Goal: Navigation & Orientation: Find specific page/section

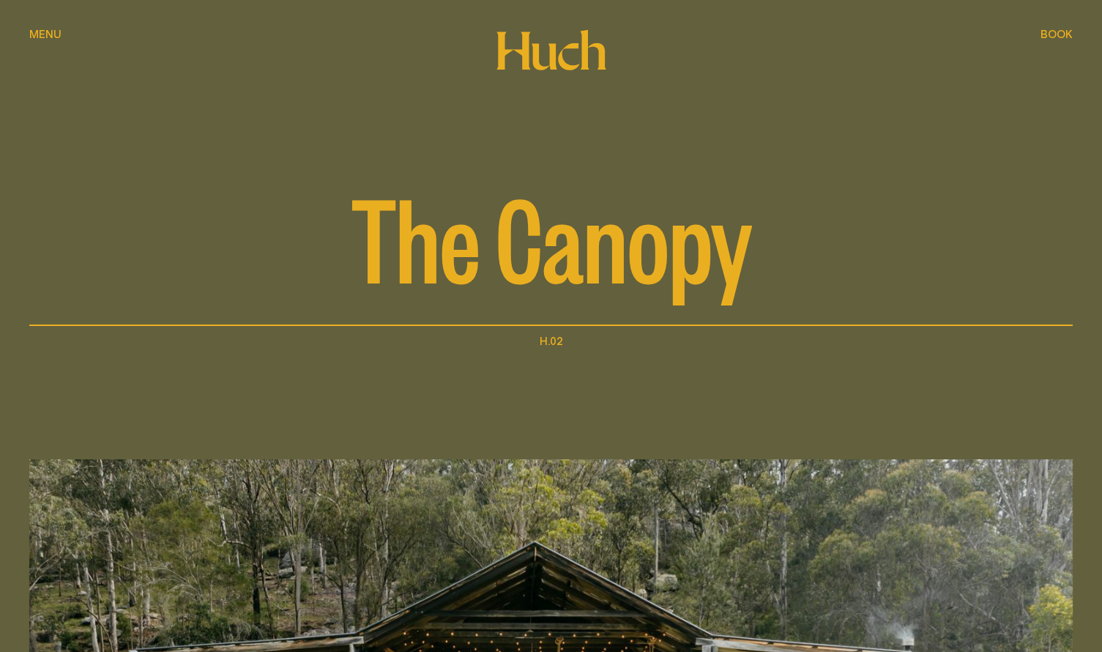
click at [53, 32] on span "Menu" at bounding box center [45, 34] width 32 height 11
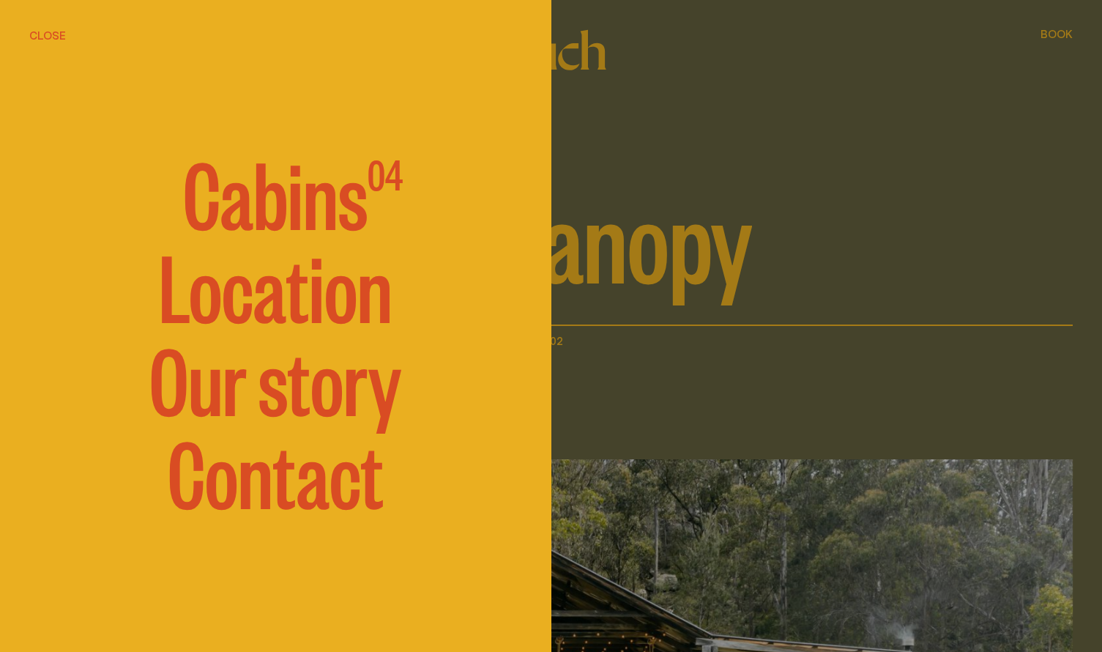
click at [327, 303] on link "Location" at bounding box center [276, 284] width 234 height 88
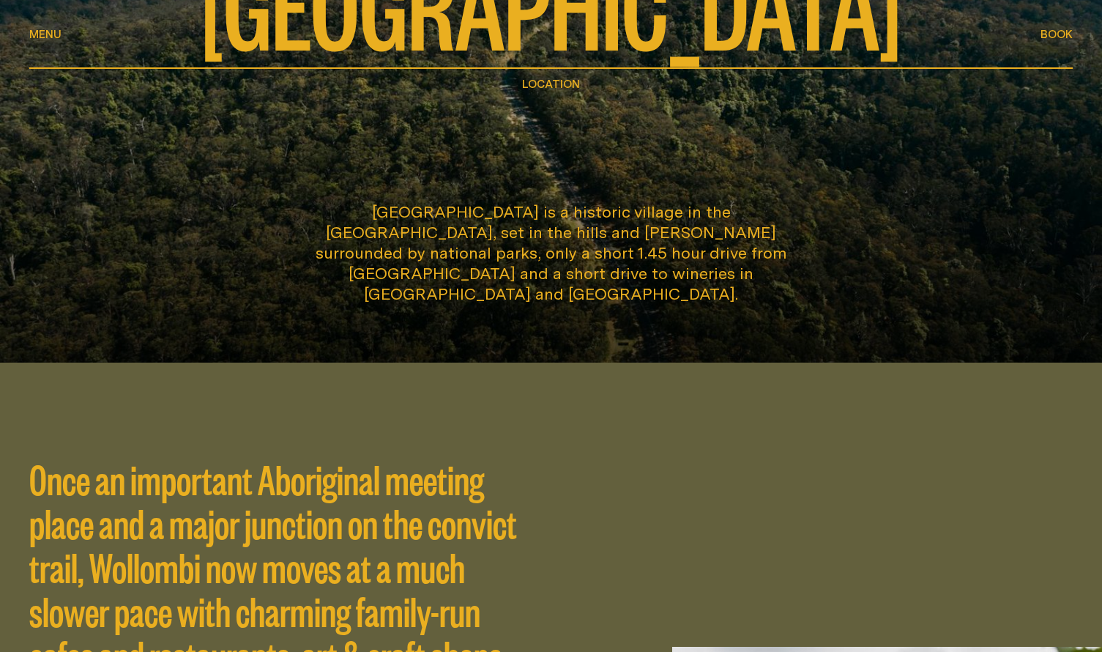
scroll to position [260, 0]
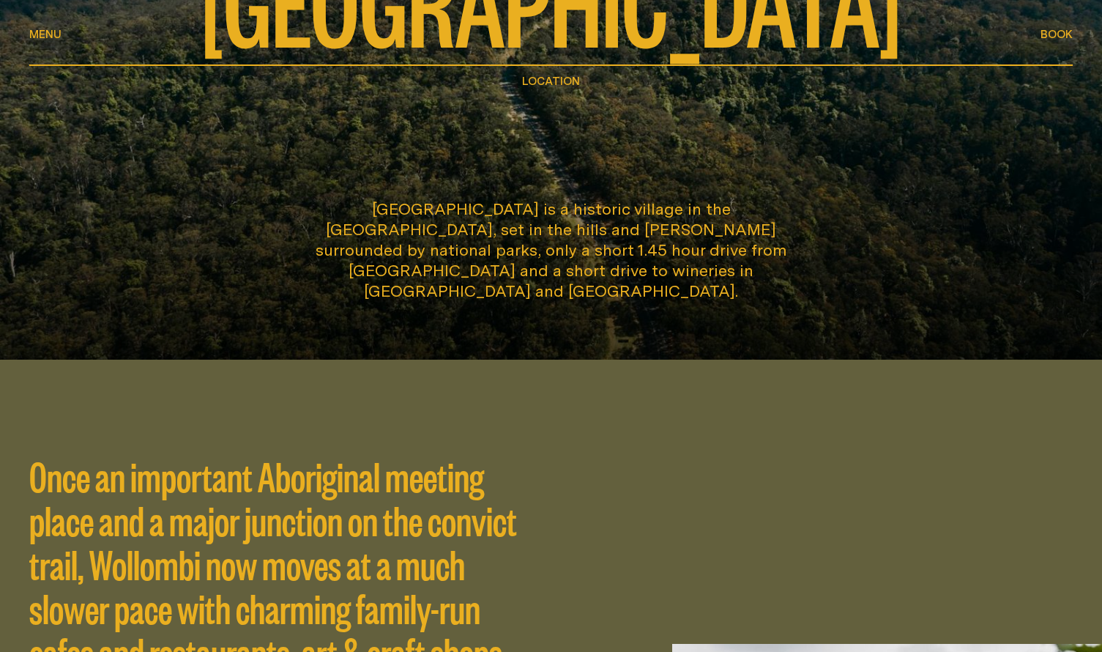
click at [56, 34] on span "Menu" at bounding box center [45, 34] width 32 height 11
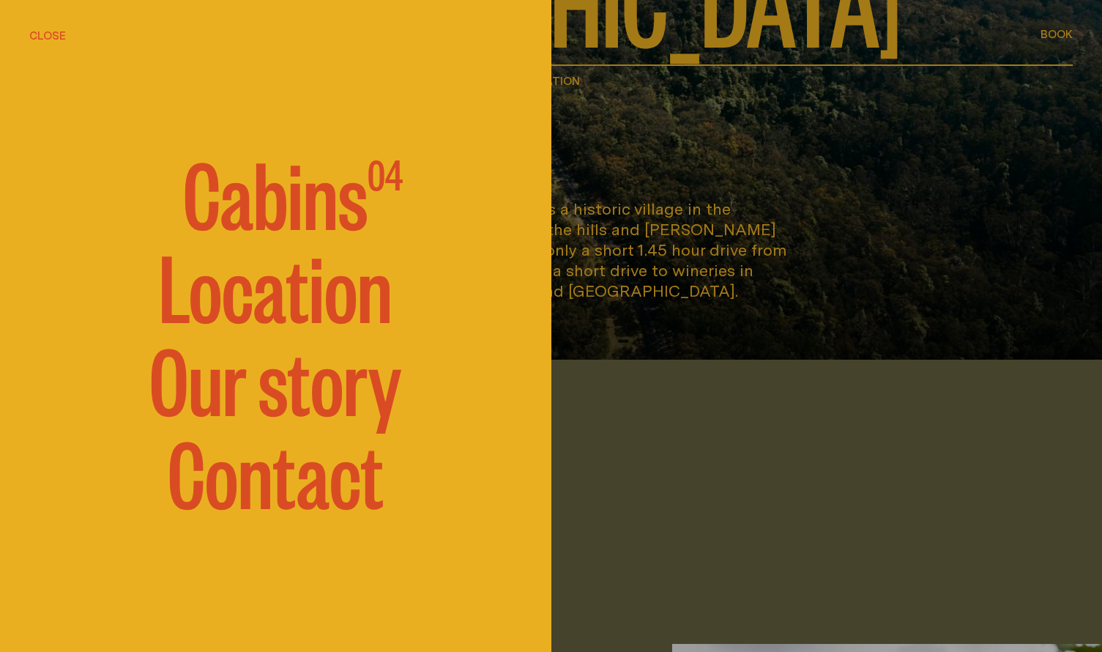
click at [341, 203] on span "Cabins" at bounding box center [275, 191] width 185 height 88
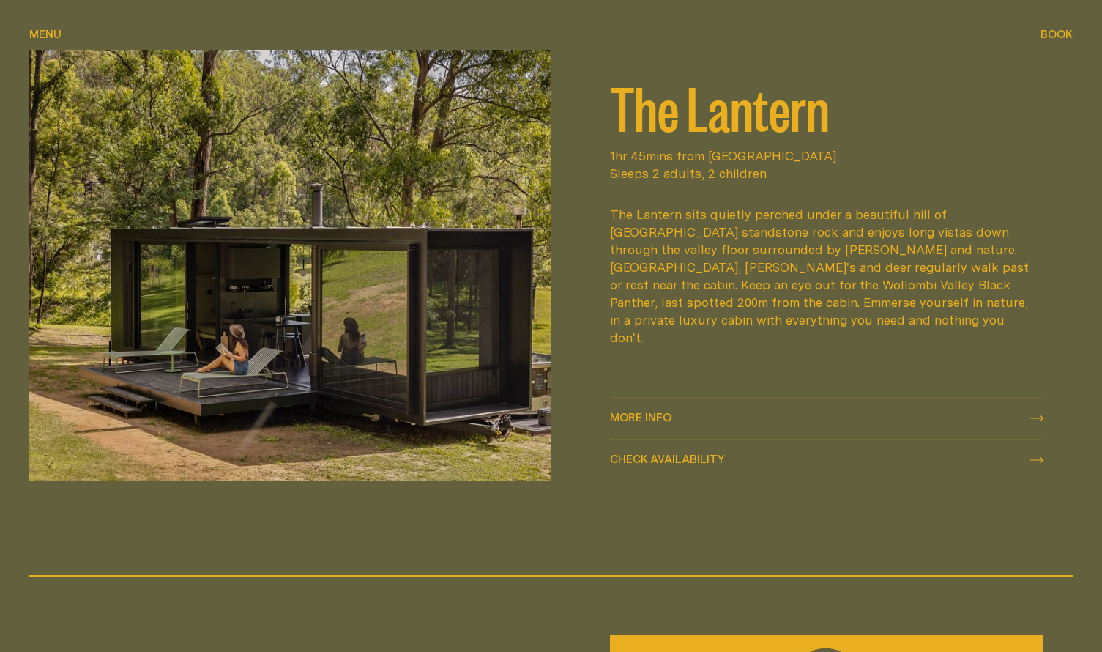
scroll to position [1927, 0]
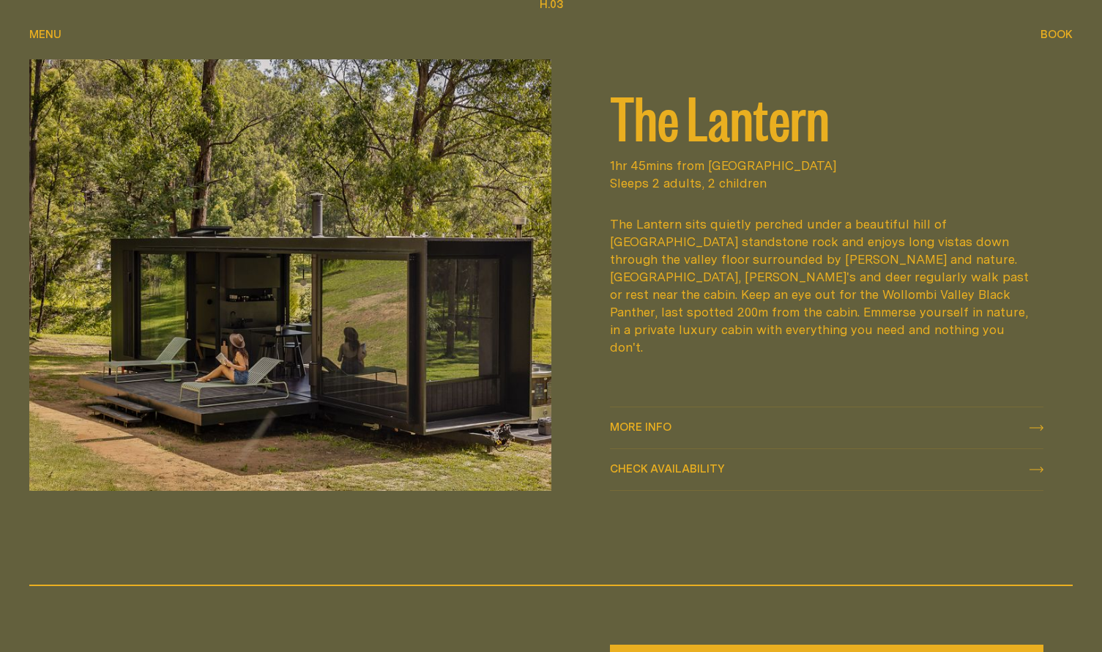
click at [667, 424] on span "More info" at bounding box center [641, 426] width 62 height 11
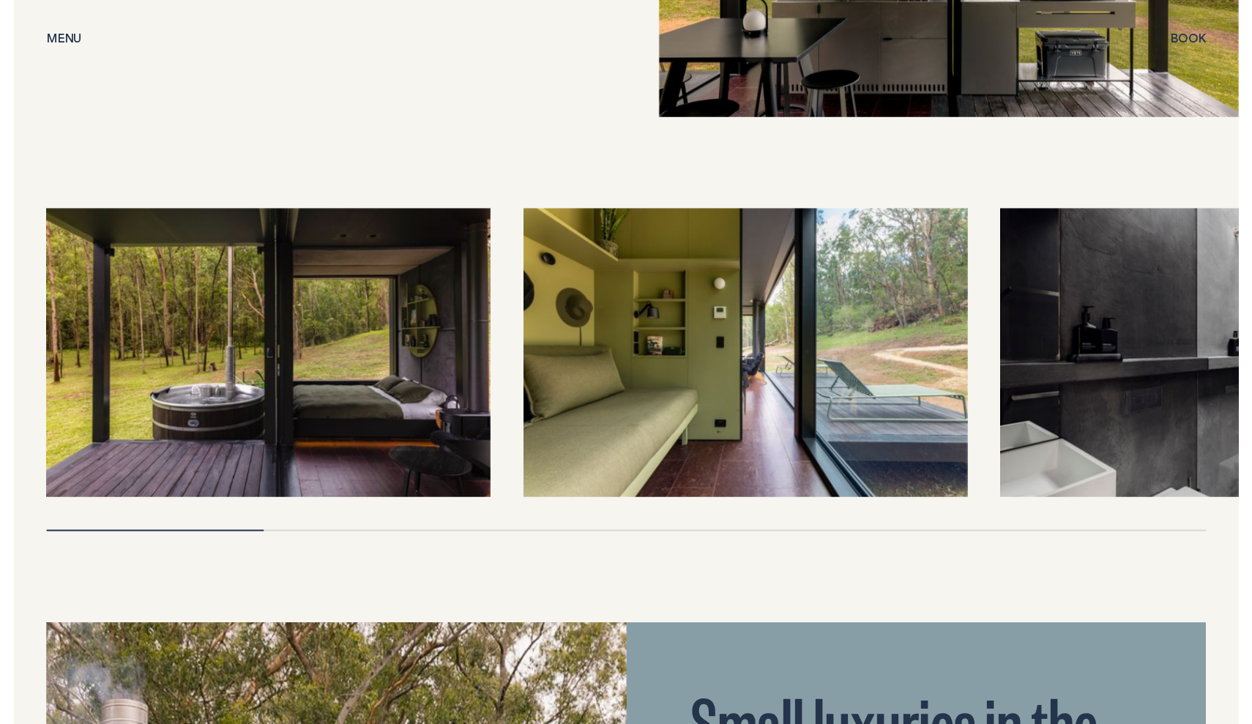
scroll to position [3207, 0]
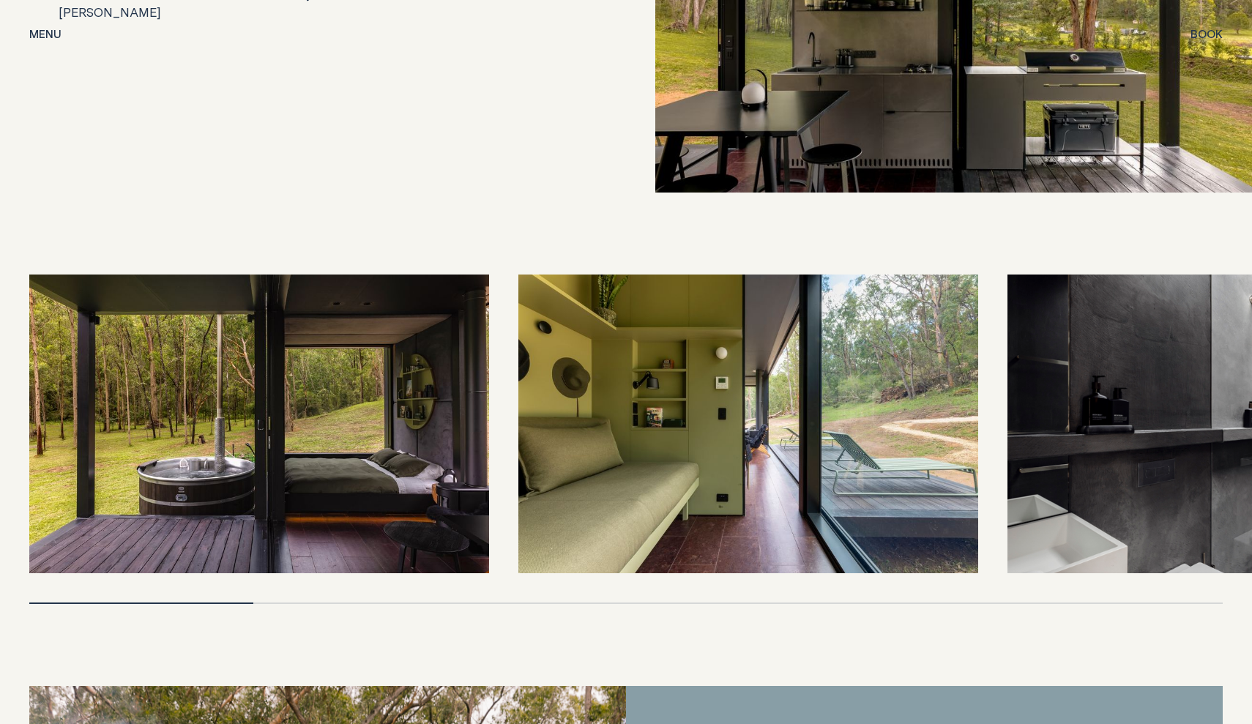
click at [306, 565] on div at bounding box center [626, 440] width 1194 height 330
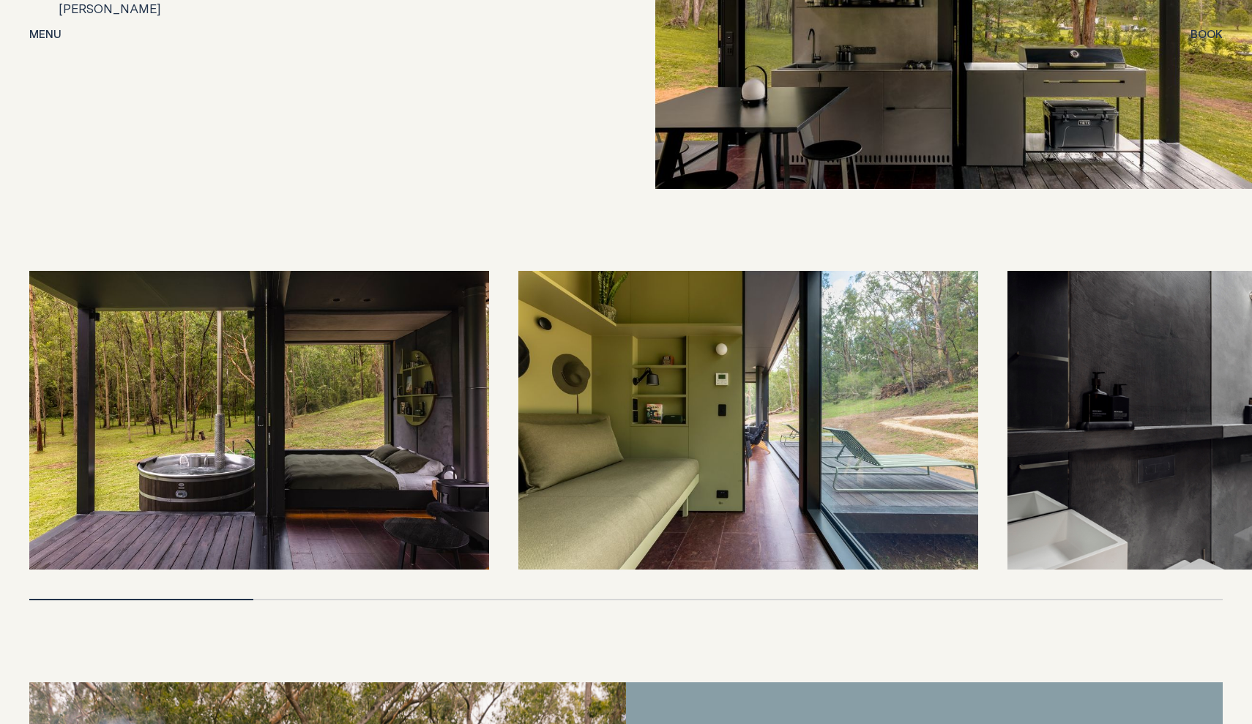
scroll to position [3210, 0]
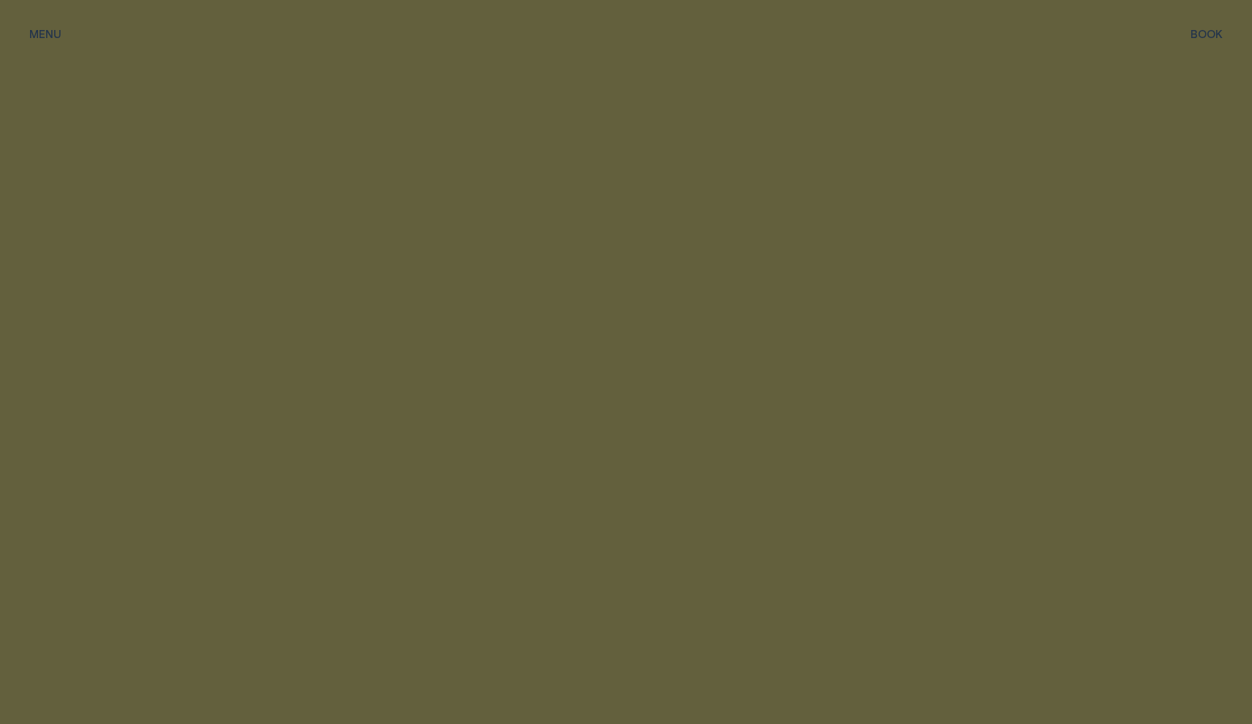
scroll to position [1927, 0]
click at [29, 36] on span "Menu" at bounding box center [45, 34] width 32 height 11
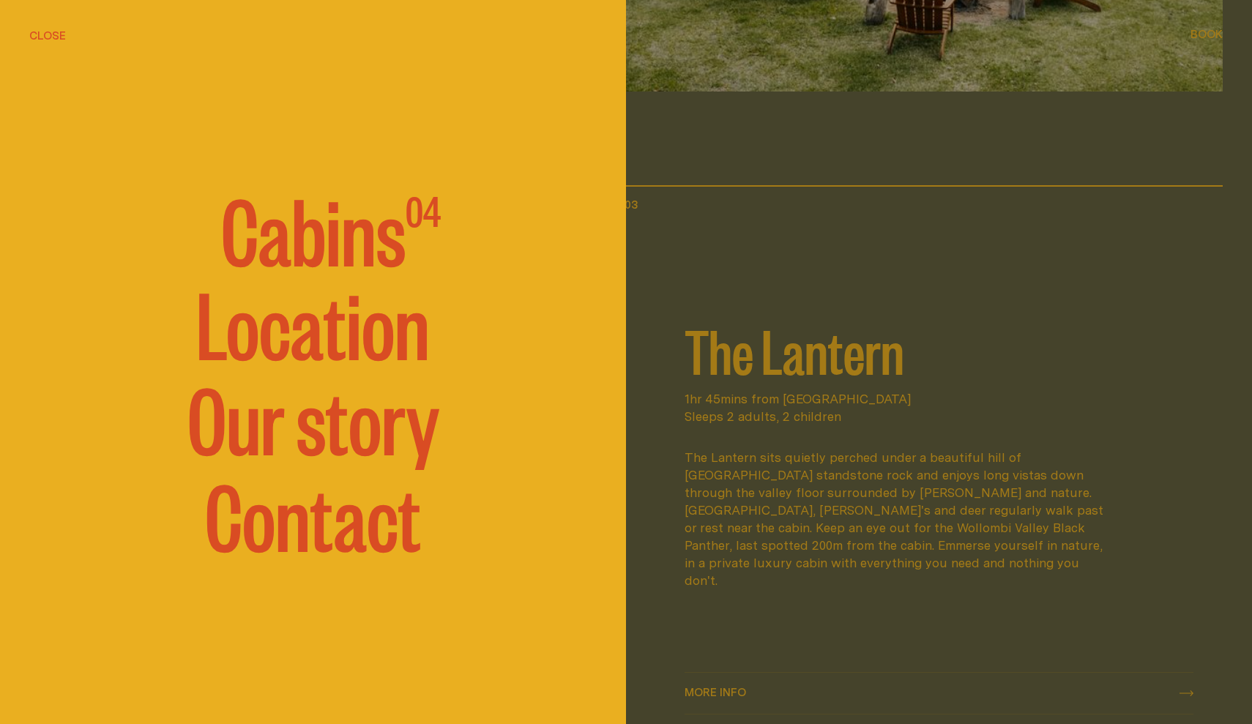
click at [321, 233] on span "Cabins" at bounding box center [313, 228] width 185 height 88
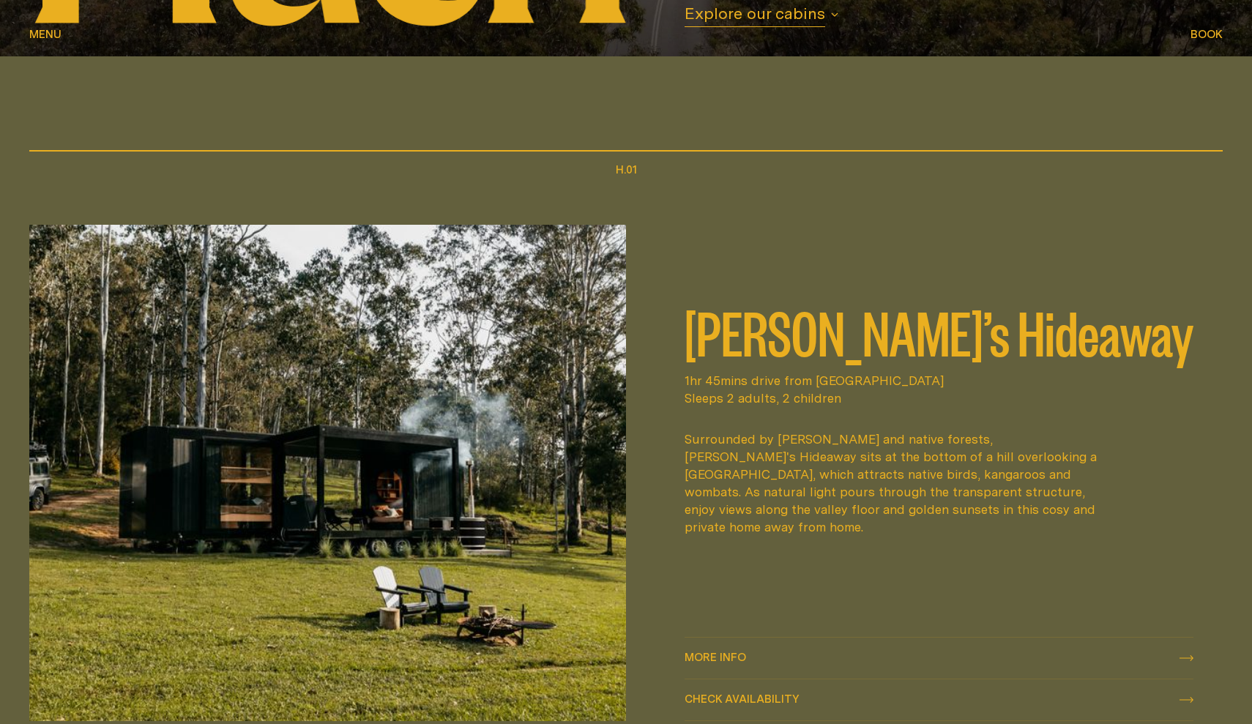
scroll to position [472, 0]
